Goal: Transaction & Acquisition: Purchase product/service

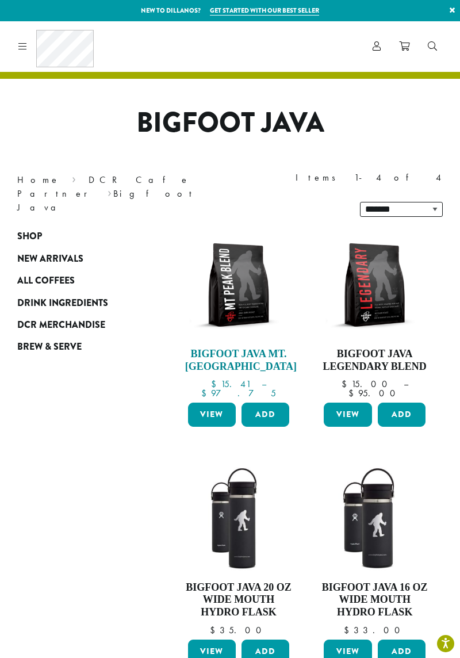
click at [238, 261] on img at bounding box center [239, 285] width 108 height 108
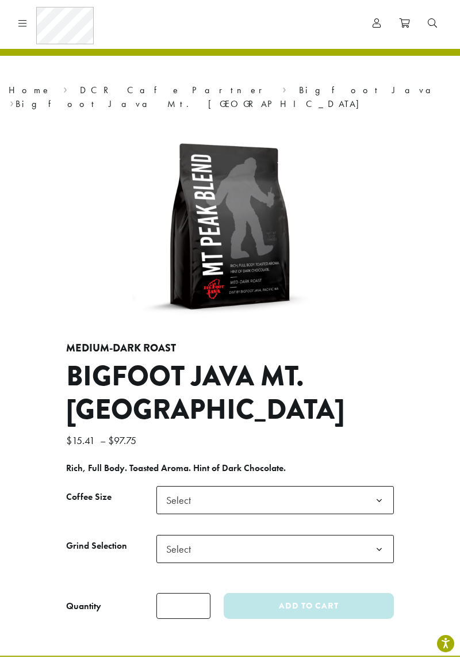
scroll to position [18, 0]
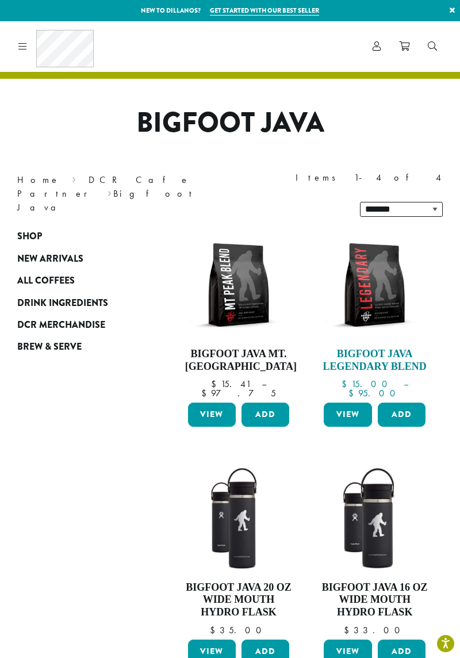
click at [382, 348] on h4 "Bigfoot Java Legendary Blend" at bounding box center [375, 360] width 108 height 25
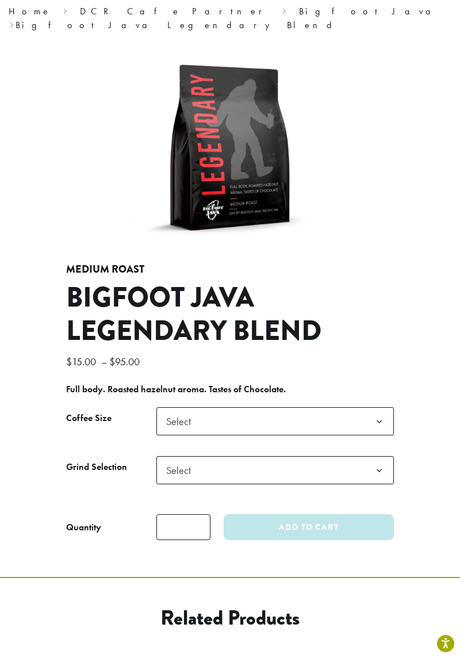
scroll to position [110, 0]
